Goal: Transaction & Acquisition: Purchase product/service

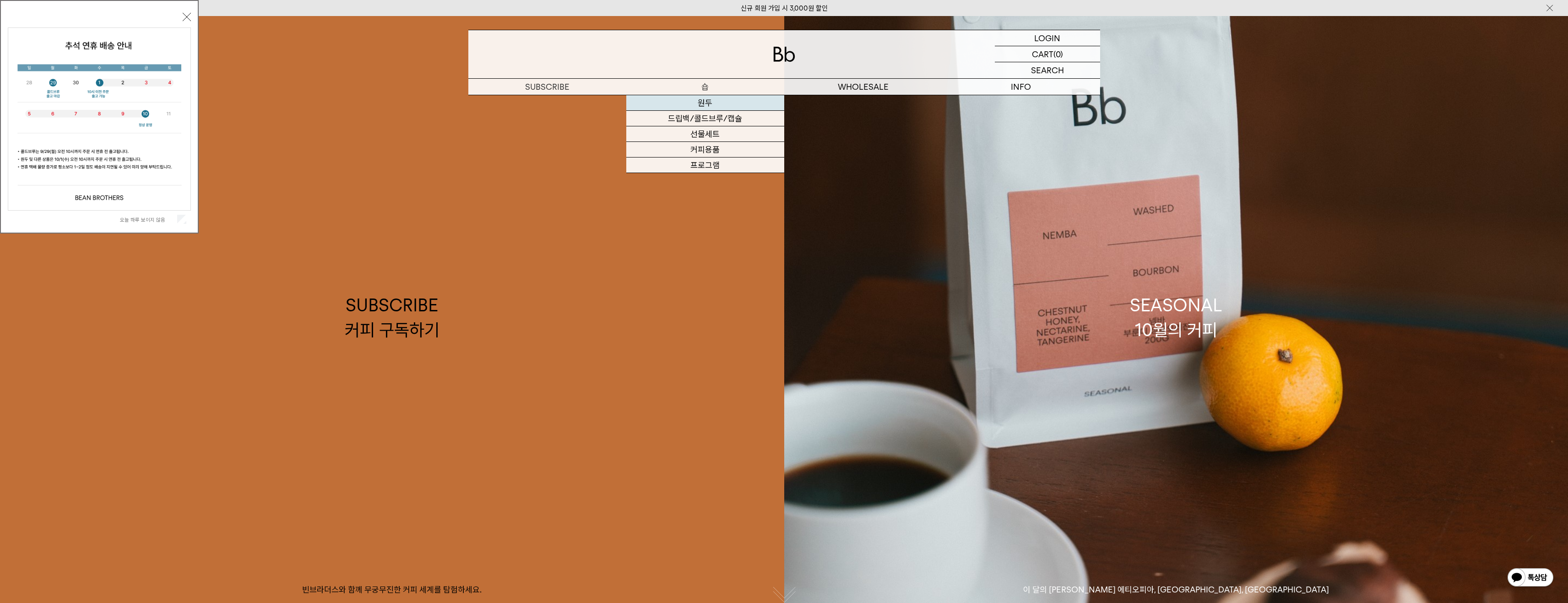
click at [704, 110] on link "원두" at bounding box center [705, 103] width 158 height 16
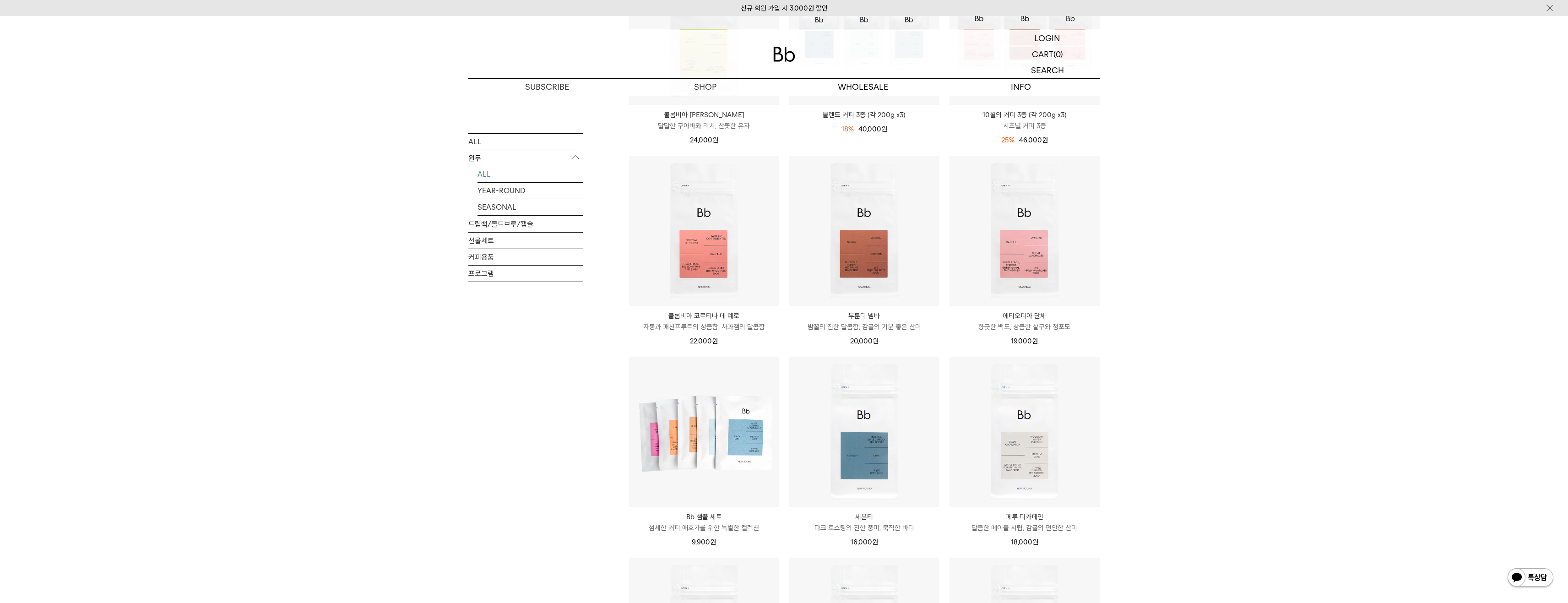
scroll to position [458, 0]
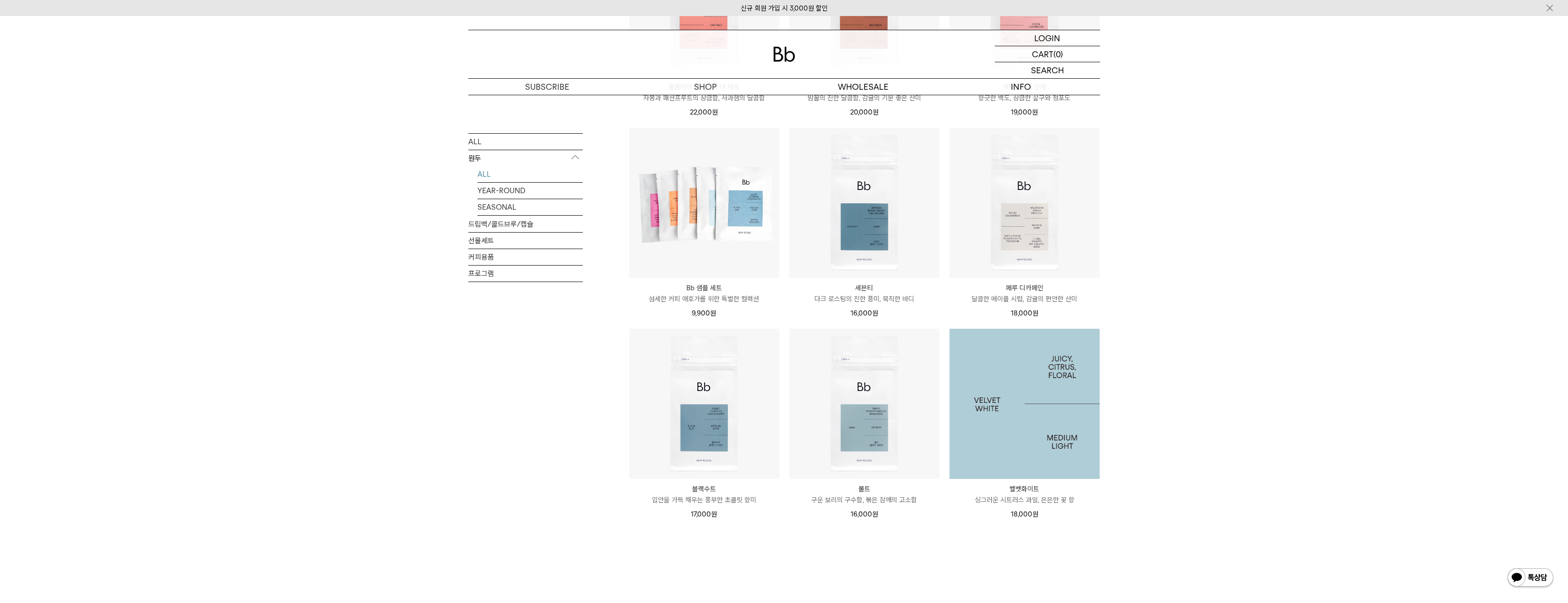
click at [1068, 396] on img at bounding box center [1024, 403] width 150 height 150
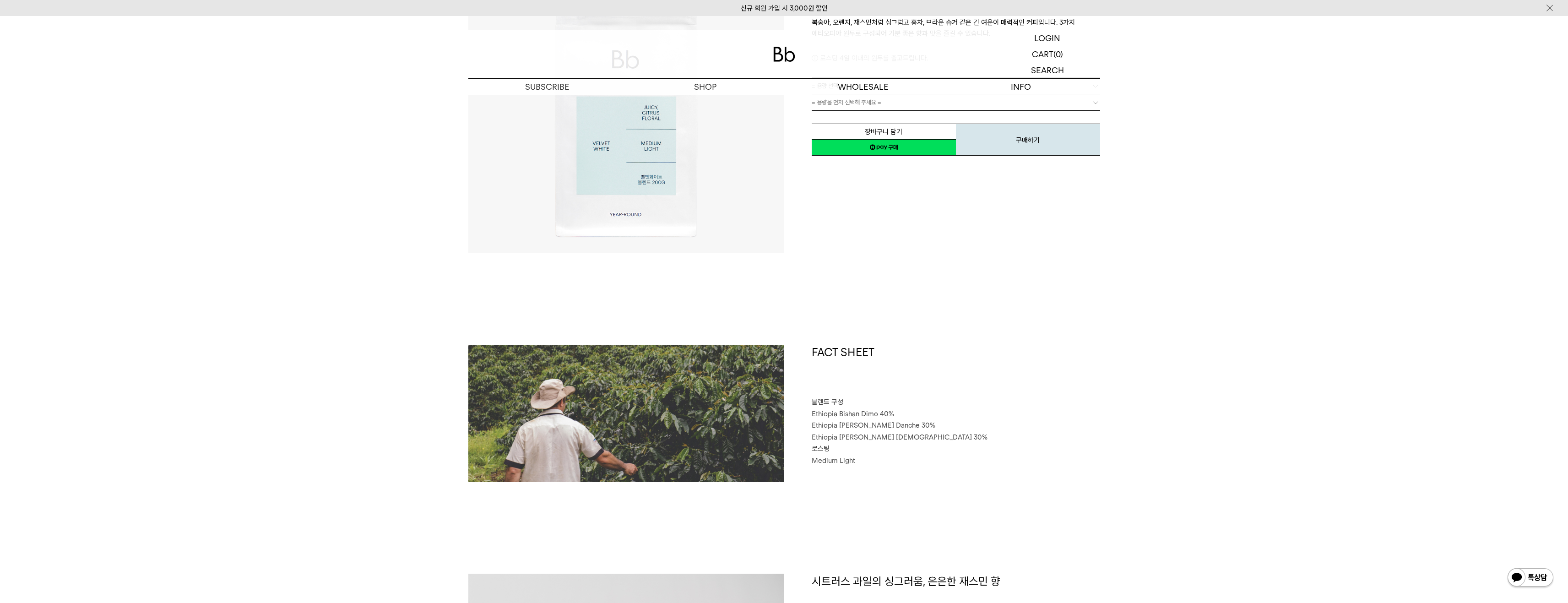
scroll to position [91, 0]
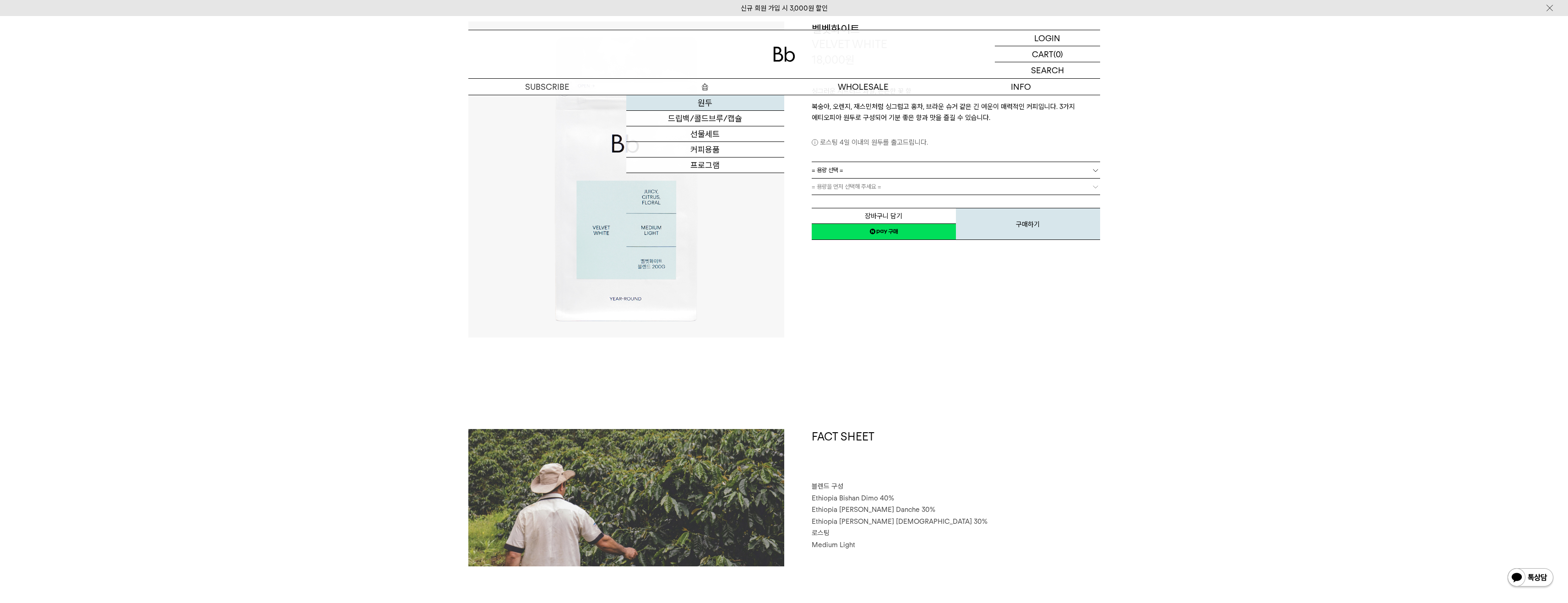
click at [710, 105] on link "원두" at bounding box center [705, 103] width 158 height 16
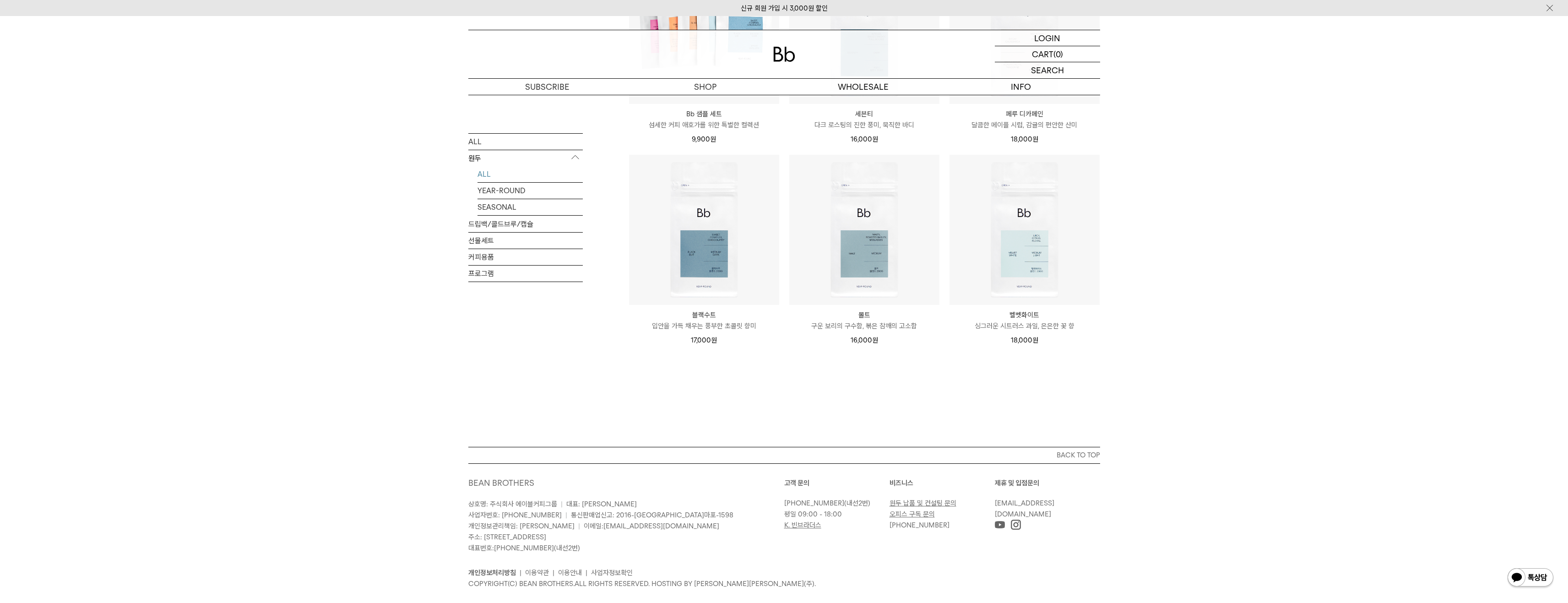
scroll to position [641, 0]
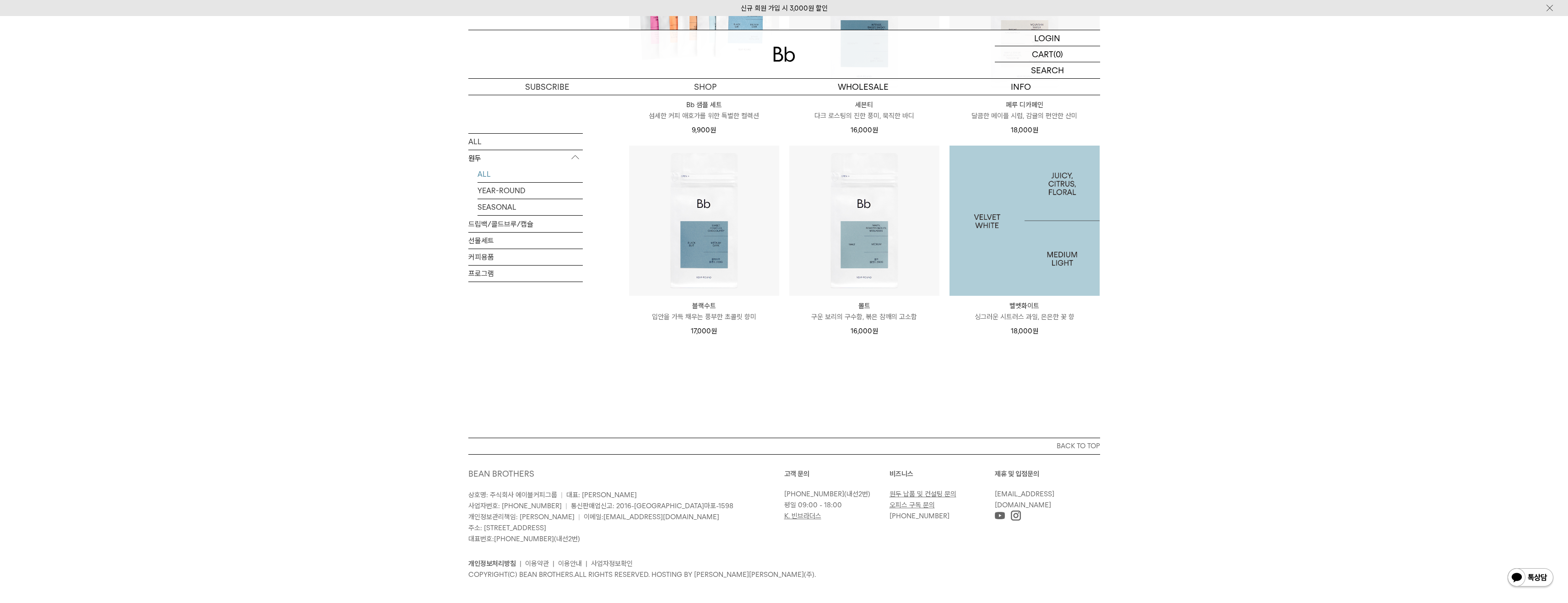
click at [1032, 265] on img at bounding box center [1024, 220] width 150 height 150
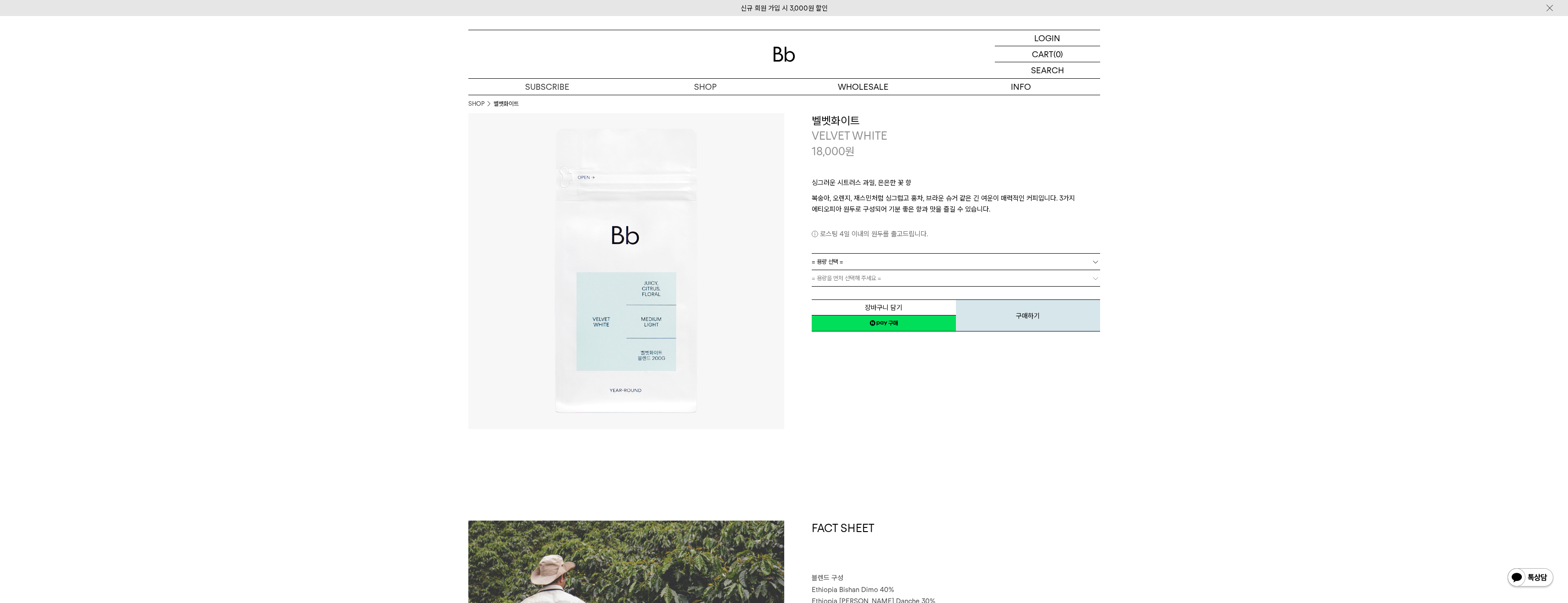
click at [876, 265] on link "= 용량 선택 =" at bounding box center [956, 262] width 289 height 16
click at [838, 290] on li "600g" at bounding box center [961, 295] width 279 height 16
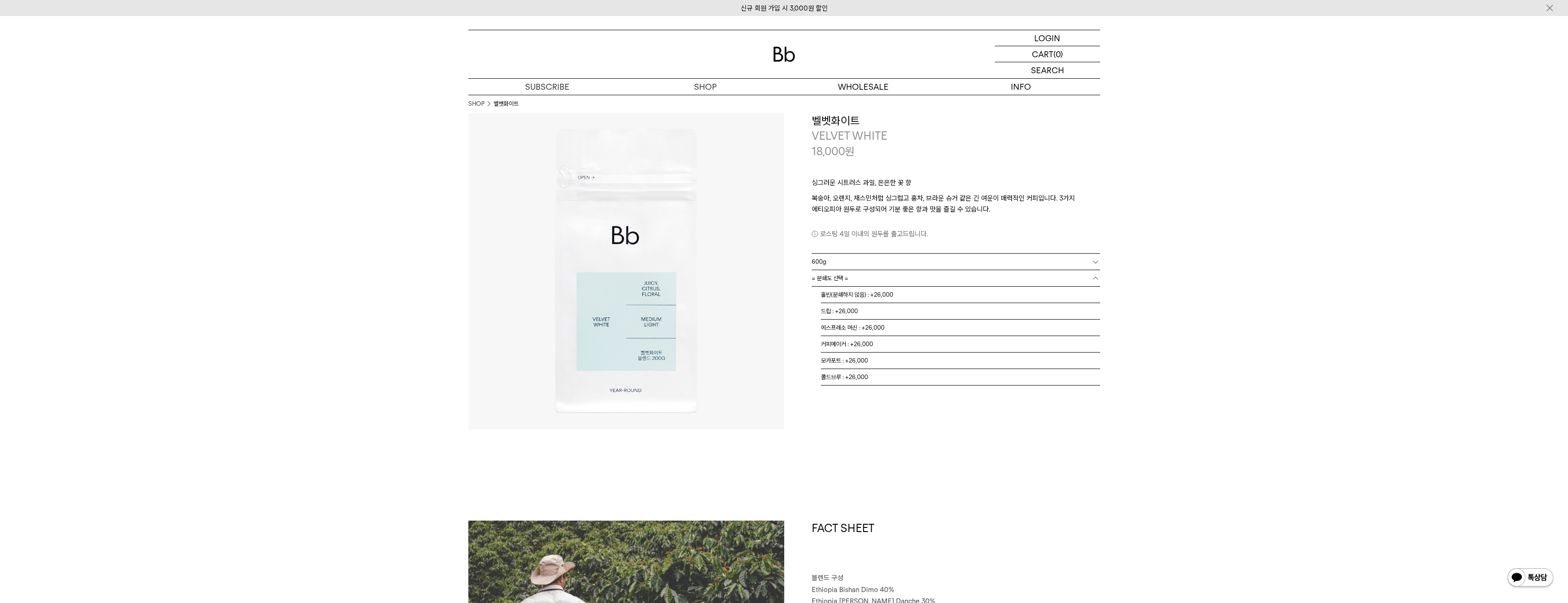
click at [849, 280] on span "= 분쇄도 선택 =" at bounding box center [830, 278] width 37 height 16
click at [866, 295] on li "홀빈(분쇄하지 않음) : +26,000" at bounding box center [961, 295] width 279 height 16
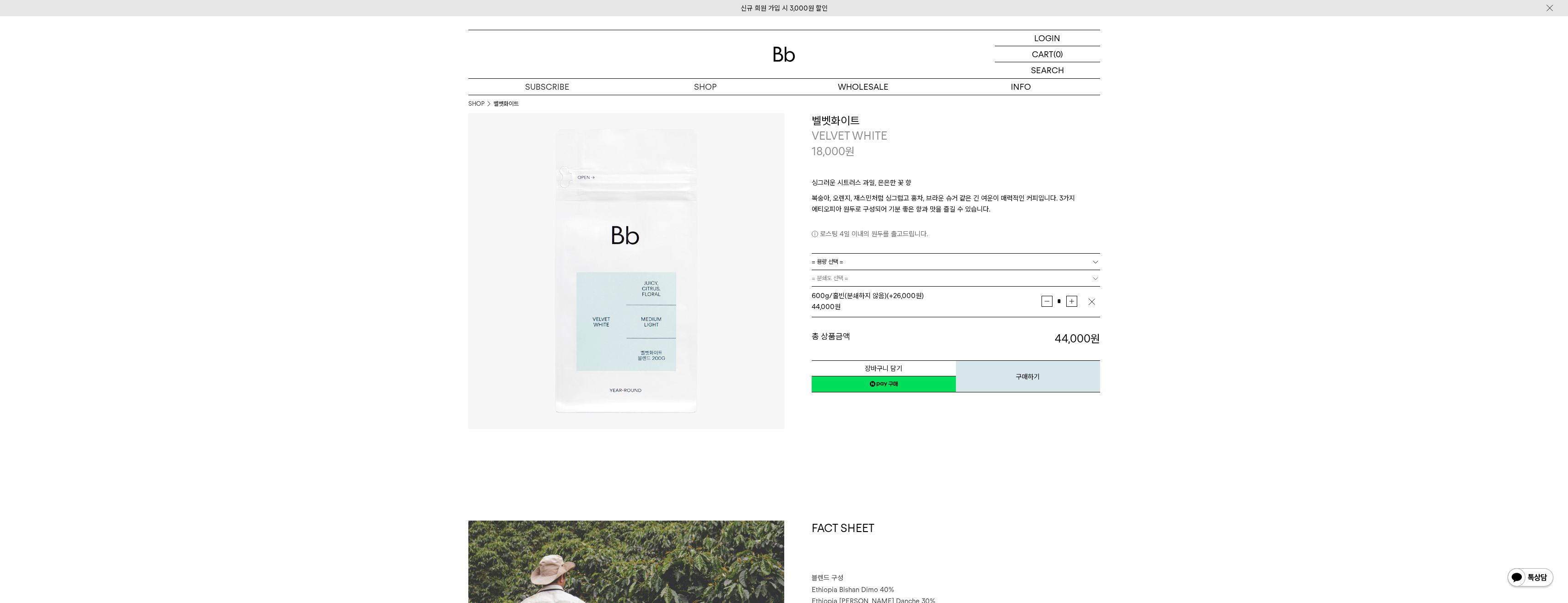
click at [888, 388] on link "네이버페이 구매하기" at bounding box center [884, 383] width 144 height 16
